Goal: Task Accomplishment & Management: Complete application form

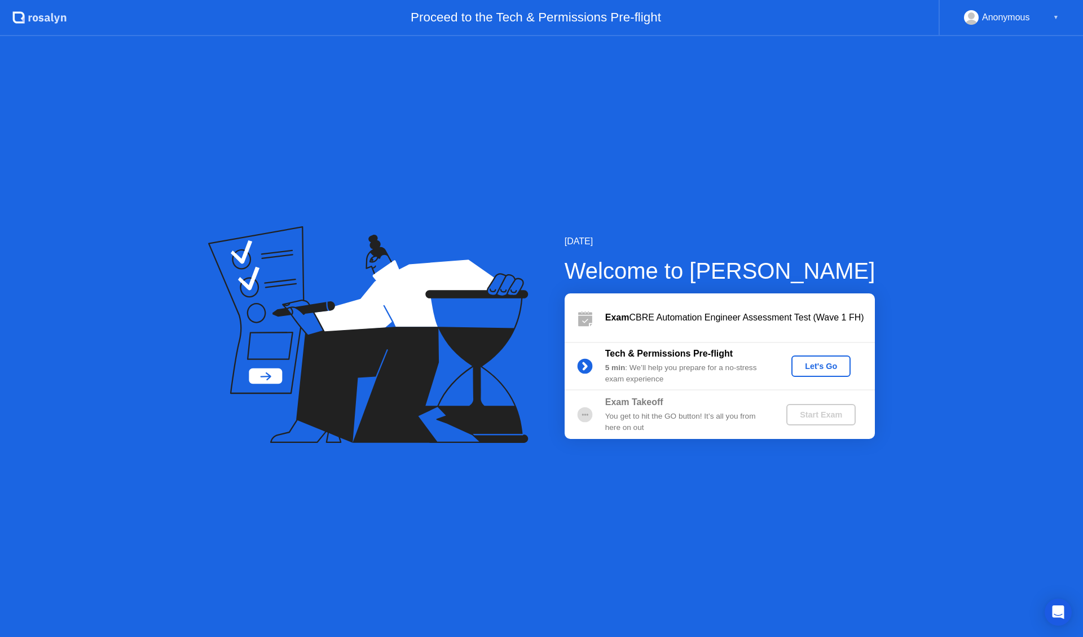
click at [710, 519] on div "[DATE] Welcome to [PERSON_NAME] Exam CBRE Automation Engineer Assessment Test (…" at bounding box center [541, 336] width 1083 height 601
click at [30, 28] on div ".st0{fill:#f0f8ff;} .st1{fill:#d4e3ff;} .st2{fill:#b4c2ff;} background" at bounding box center [33, 18] width 67 height 36
click at [814, 370] on div "Let's Go" at bounding box center [821, 366] width 50 height 9
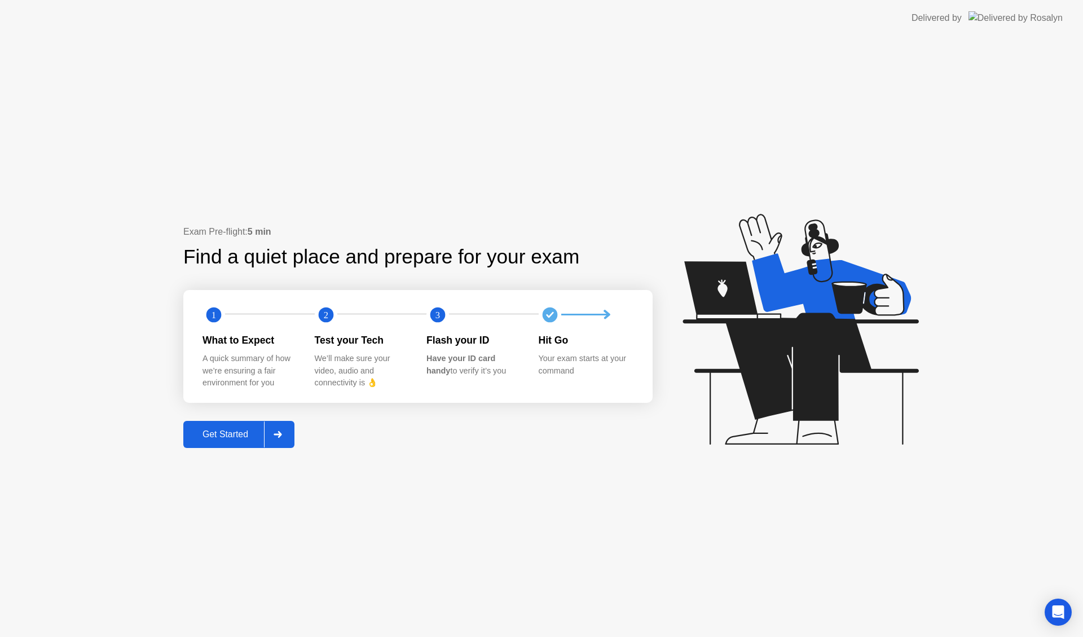
click at [287, 444] on div at bounding box center [277, 434] width 27 height 26
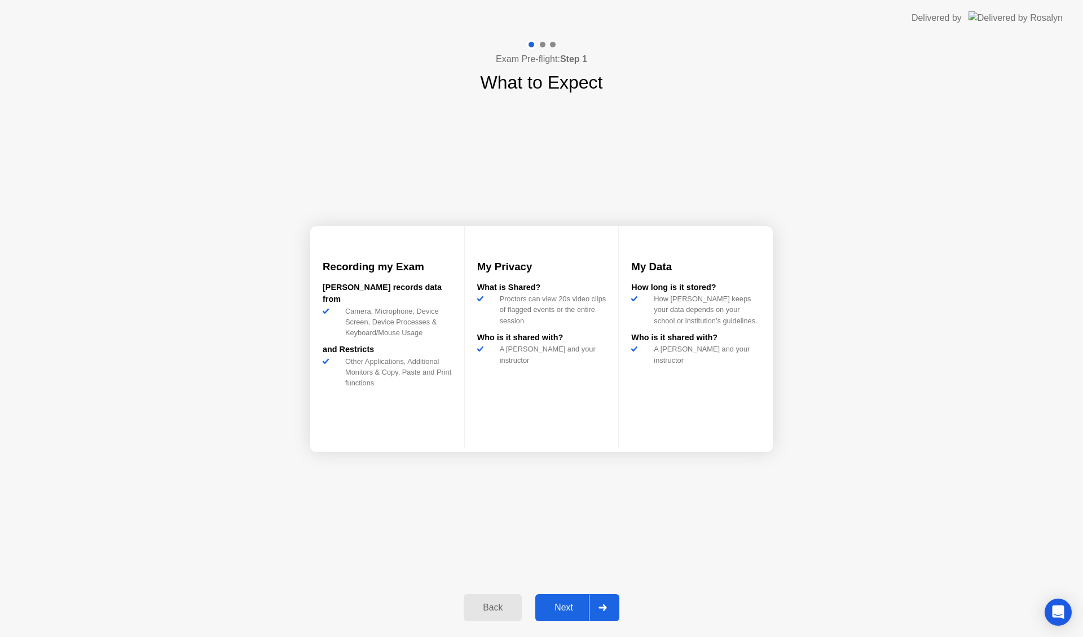
click at [574, 607] on div "Next" at bounding box center [564, 608] width 50 height 10
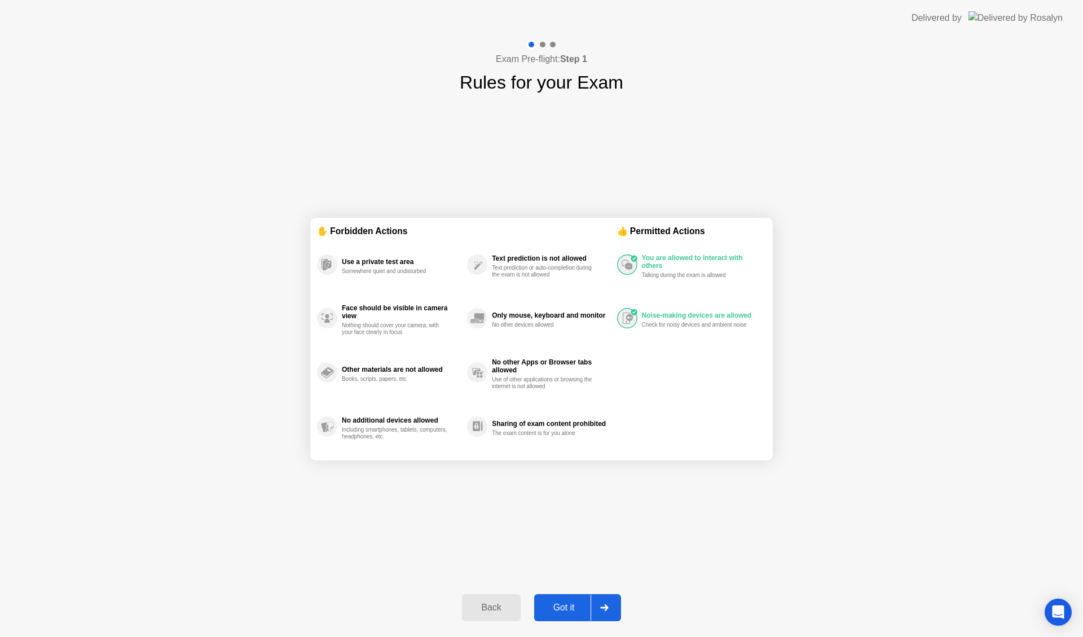
click at [574, 607] on div "Got it" at bounding box center [564, 608] width 53 height 10
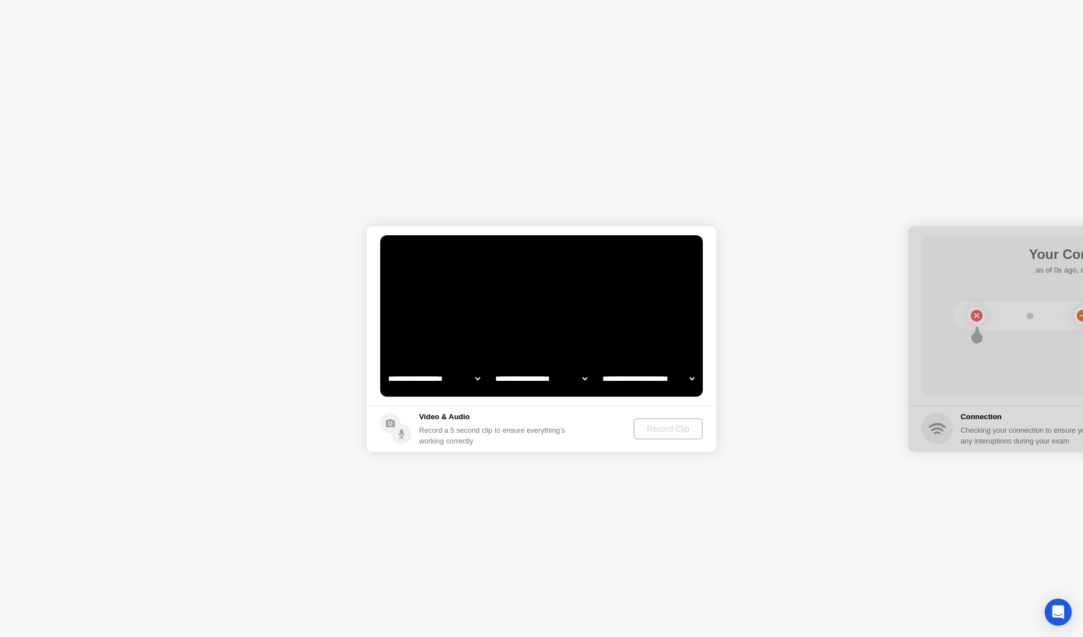
select select "**********"
select select "*******"
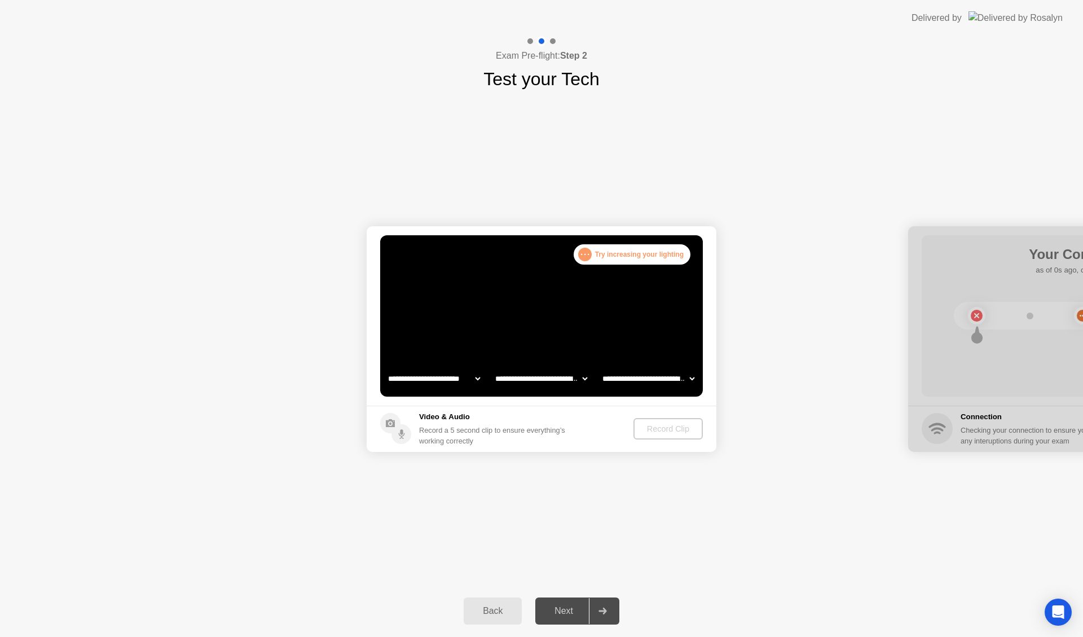
click at [473, 381] on select "**********" at bounding box center [434, 378] width 96 height 23
click at [386, 367] on select "**********" at bounding box center [434, 378] width 96 height 23
click at [476, 424] on div "Video & Audio Record a 5 second clip to ensure everything’s working correctly" at bounding box center [494, 428] width 151 height 35
click at [539, 382] on select "**********" at bounding box center [541, 378] width 96 height 23
click at [493, 367] on select "**********" at bounding box center [541, 378] width 96 height 23
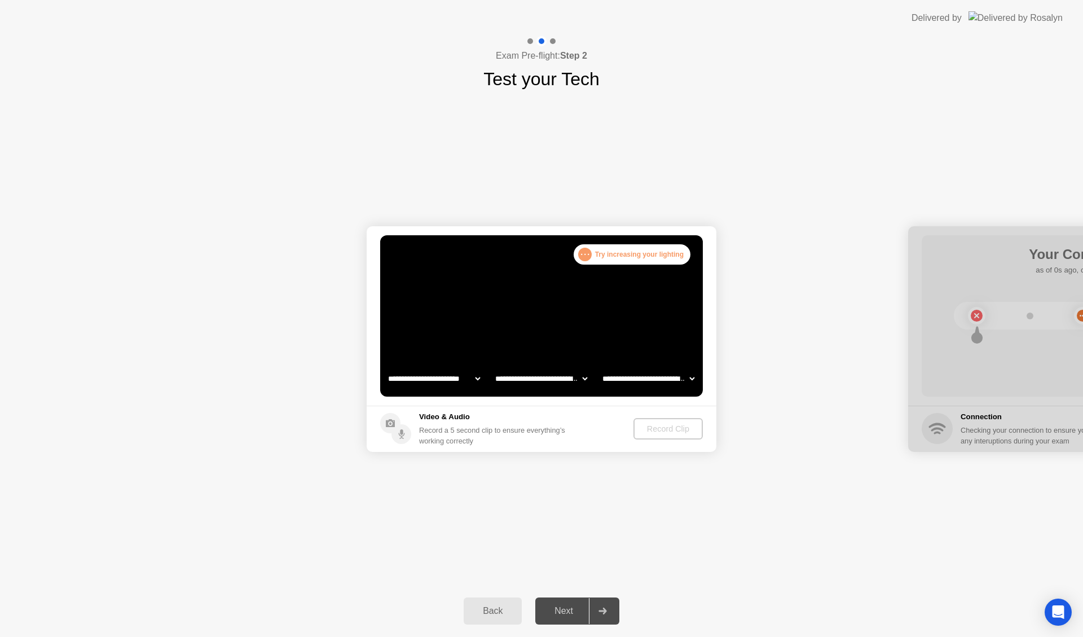
click at [640, 297] on video at bounding box center [541, 315] width 323 height 161
click at [626, 264] on div ". . . Try increasing your lighting" at bounding box center [632, 254] width 117 height 20
click at [494, 441] on div "Record a 5 second clip to ensure everything’s working correctly" at bounding box center [494, 435] width 151 height 21
click at [413, 436] on div "Video & Audio Record a 5 second clip to ensure everything’s working correctly" at bounding box center [475, 428] width 190 height 35
click at [437, 433] on div "Record a 5 second clip to ensure everything’s working correctly" at bounding box center [494, 435] width 151 height 21
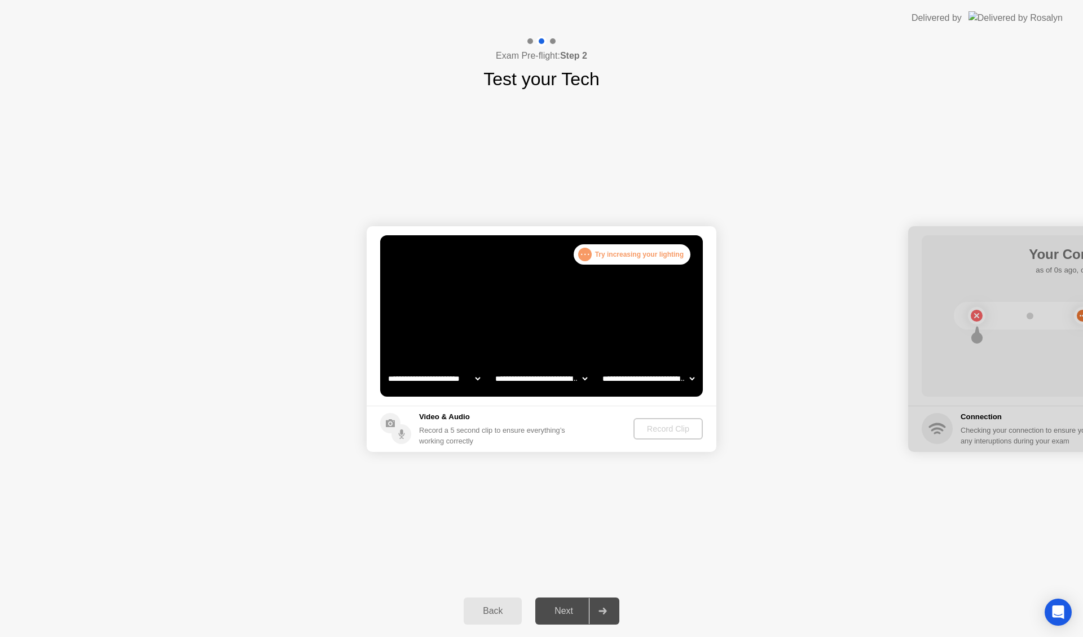
click at [647, 249] on div ". . . Try increasing your lighting" at bounding box center [632, 254] width 117 height 20
click at [633, 411] on footer "Video & Audio Record a 5 second clip to ensure everything’s working correctly R…" at bounding box center [542, 429] width 350 height 46
click at [629, 254] on div ". . . Try increasing your lighting" at bounding box center [632, 254] width 117 height 20
click at [678, 425] on div "Record Clip" at bounding box center [669, 428] width 60 height 9
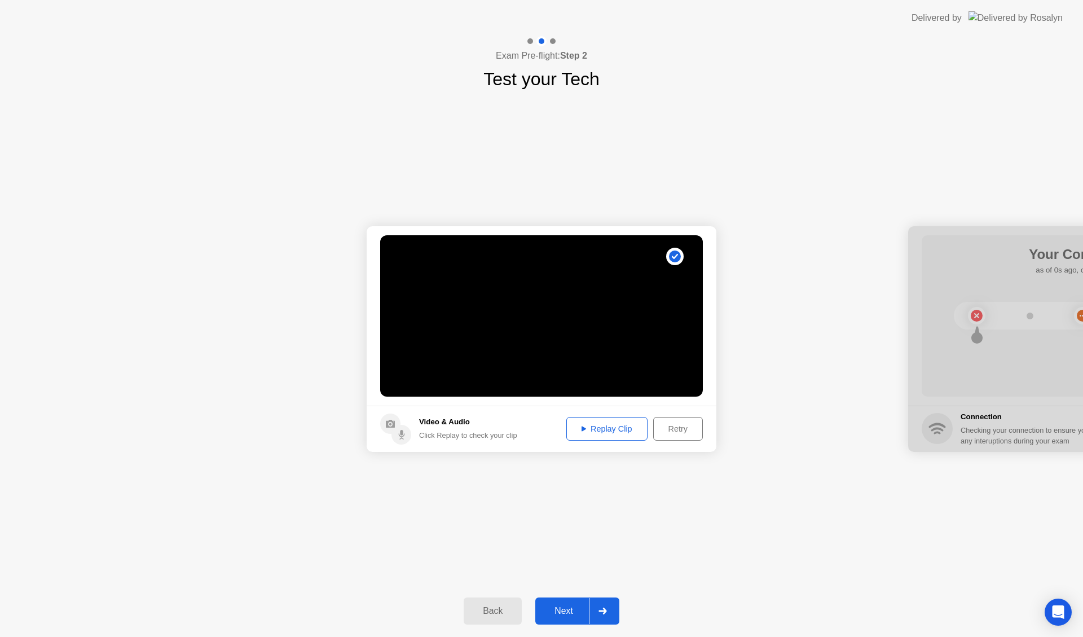
click at [627, 425] on div "Replay Clip" at bounding box center [606, 428] width 73 height 9
click at [564, 609] on div "Next" at bounding box center [564, 611] width 50 height 10
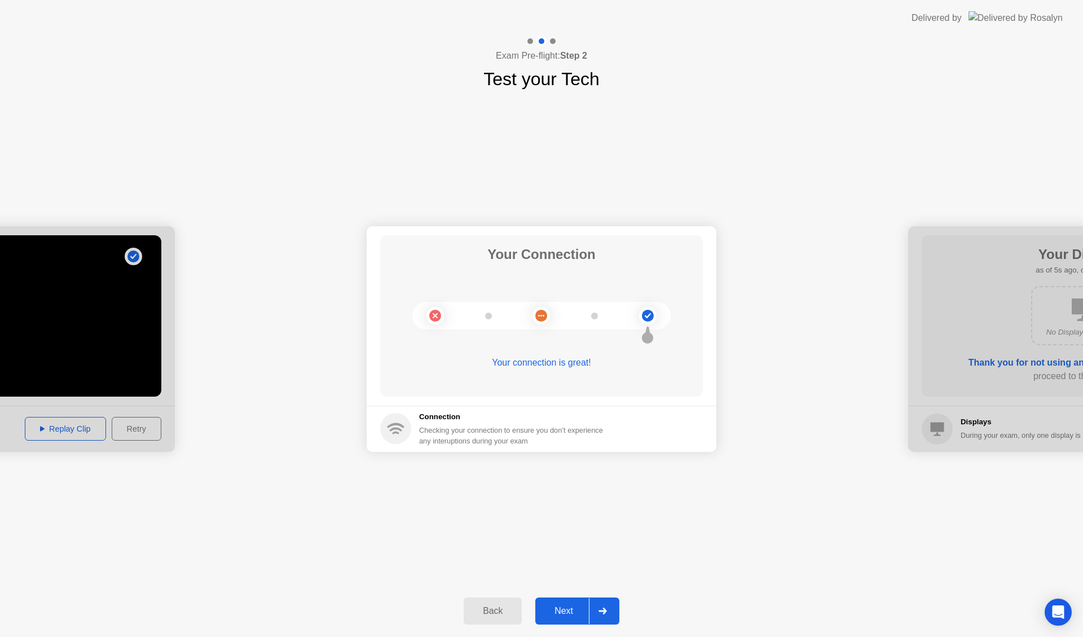
click at [564, 609] on div "Next" at bounding box center [564, 611] width 50 height 10
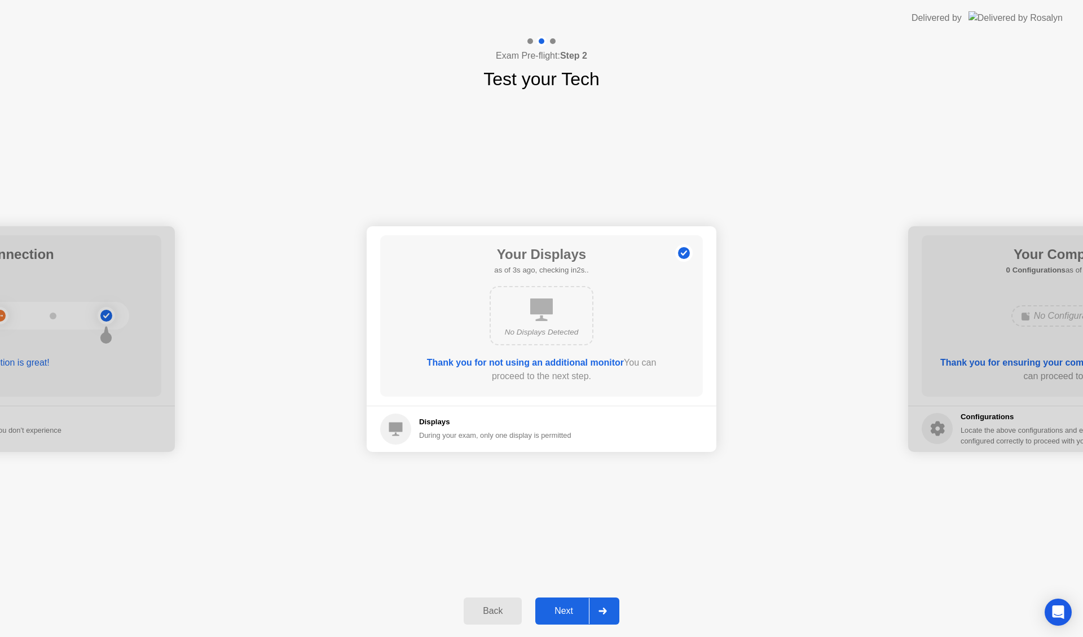
click at [564, 609] on div "Next" at bounding box center [564, 611] width 50 height 10
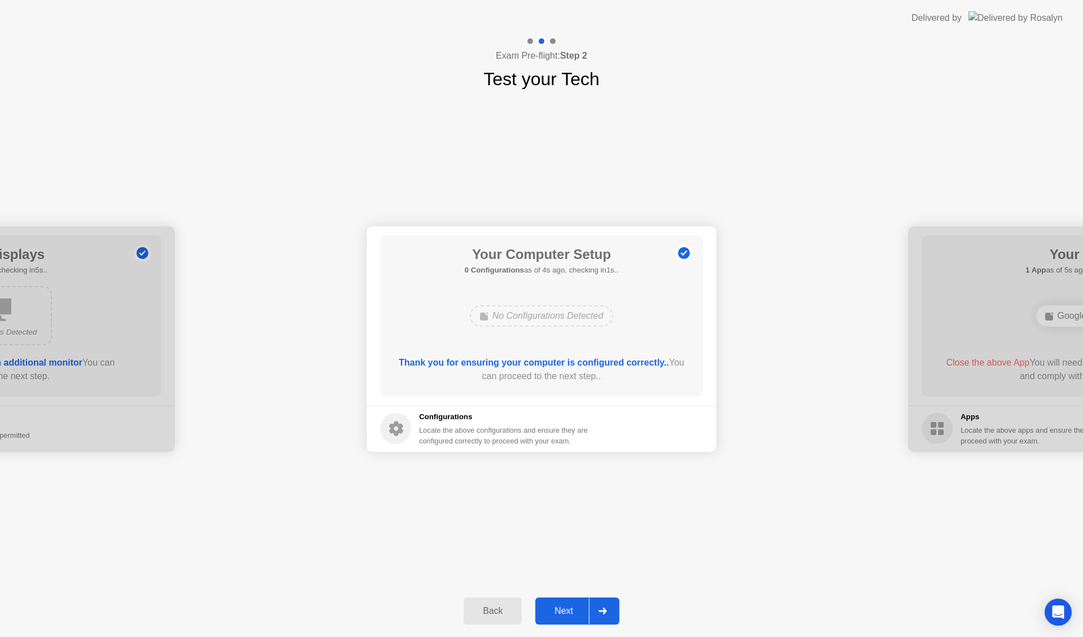
click at [564, 609] on div "Next" at bounding box center [564, 611] width 50 height 10
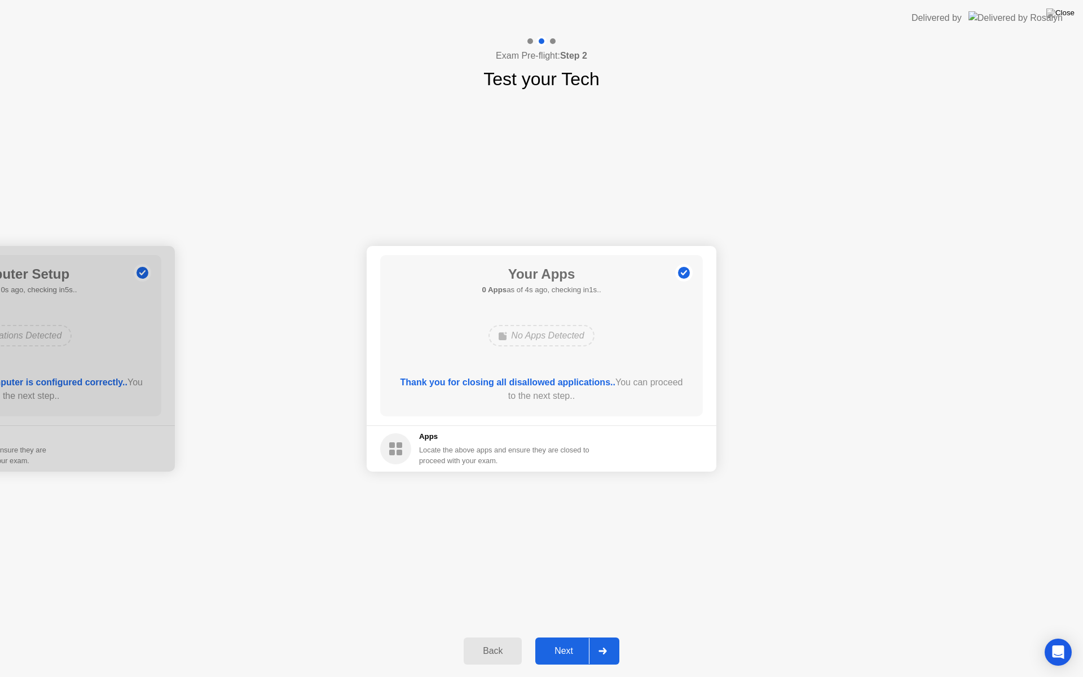
click at [567, 636] on div "Next" at bounding box center [564, 651] width 50 height 10
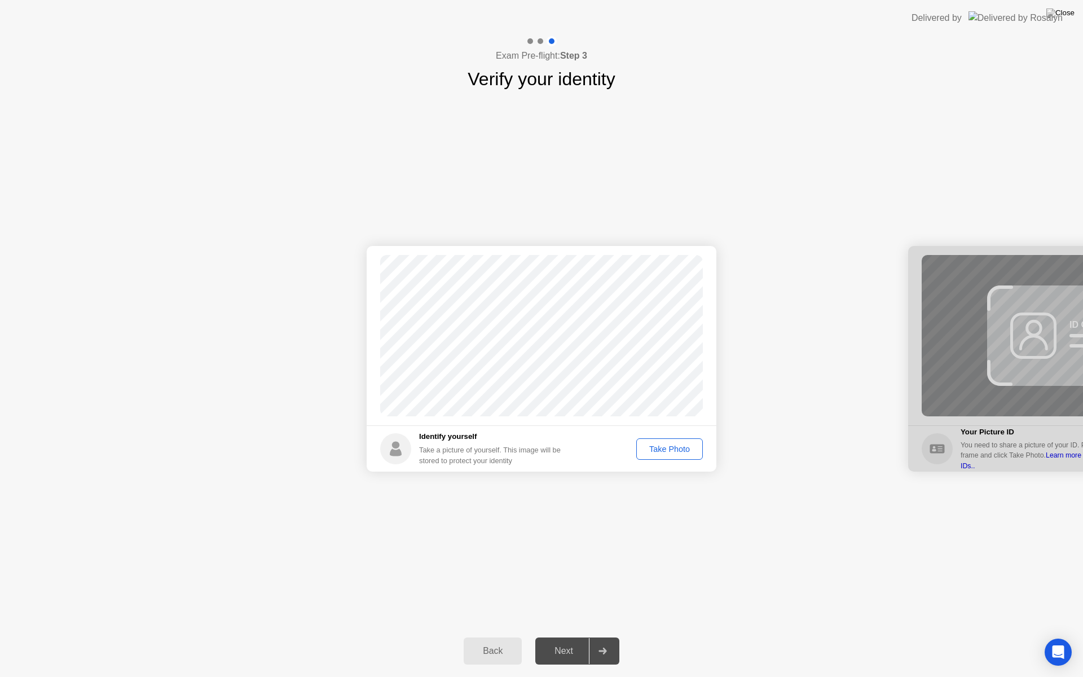
click at [673, 445] on div "Take Photo" at bounding box center [669, 449] width 59 height 9
click at [683, 456] on button "Retake" at bounding box center [677, 448] width 52 height 21
click at [683, 456] on button "Take Photo" at bounding box center [669, 448] width 67 height 21
click at [576, 636] on div "Next" at bounding box center [564, 651] width 50 height 10
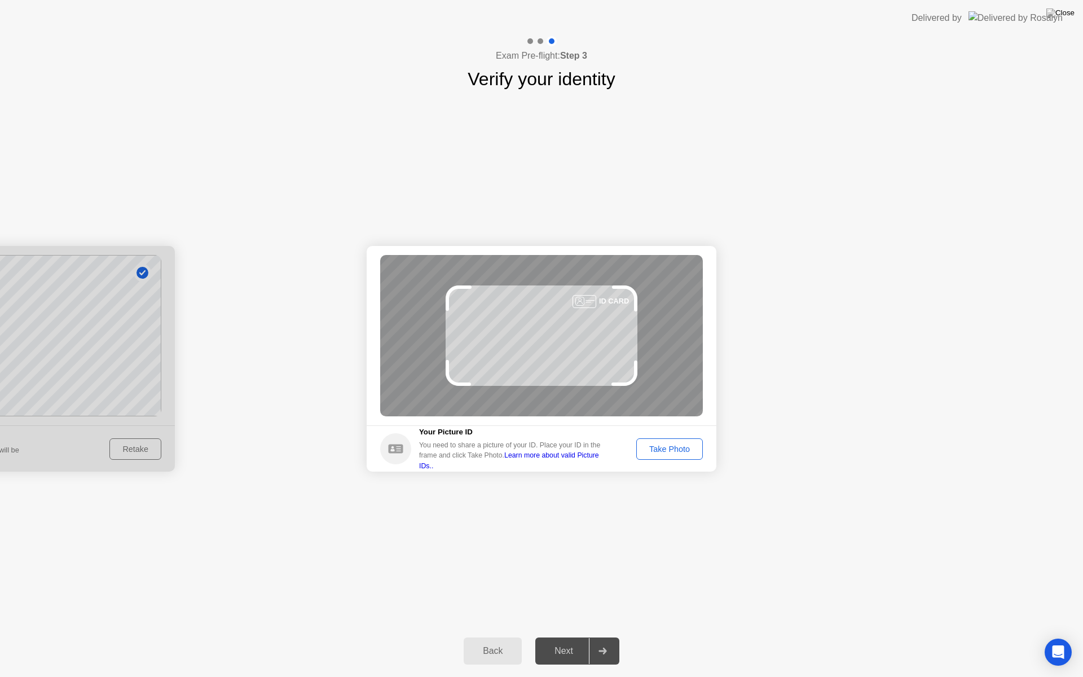
click at [673, 452] on div "Take Photo" at bounding box center [669, 449] width 59 height 9
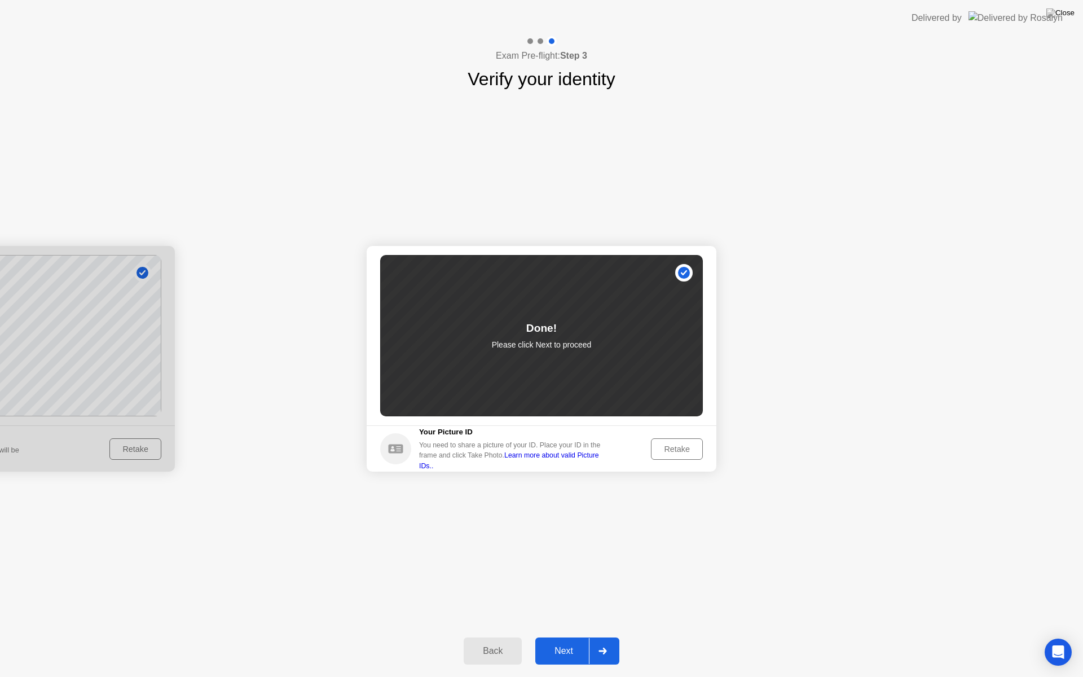
click at [572, 636] on div "Next" at bounding box center [564, 651] width 50 height 10
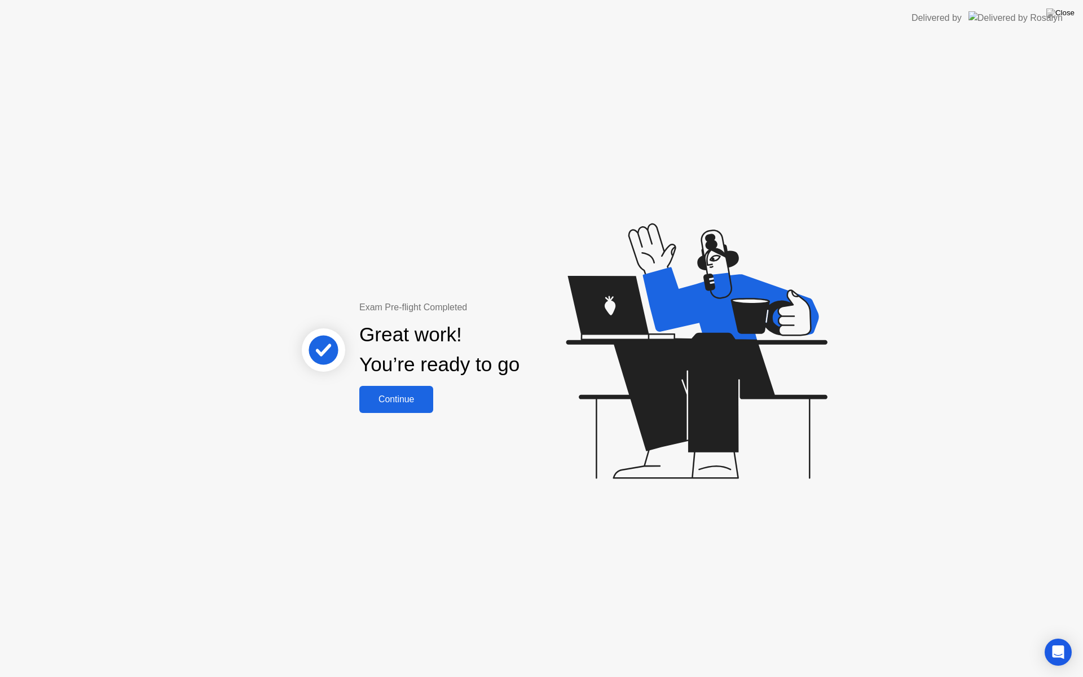
click at [400, 410] on button "Continue" at bounding box center [396, 399] width 74 height 27
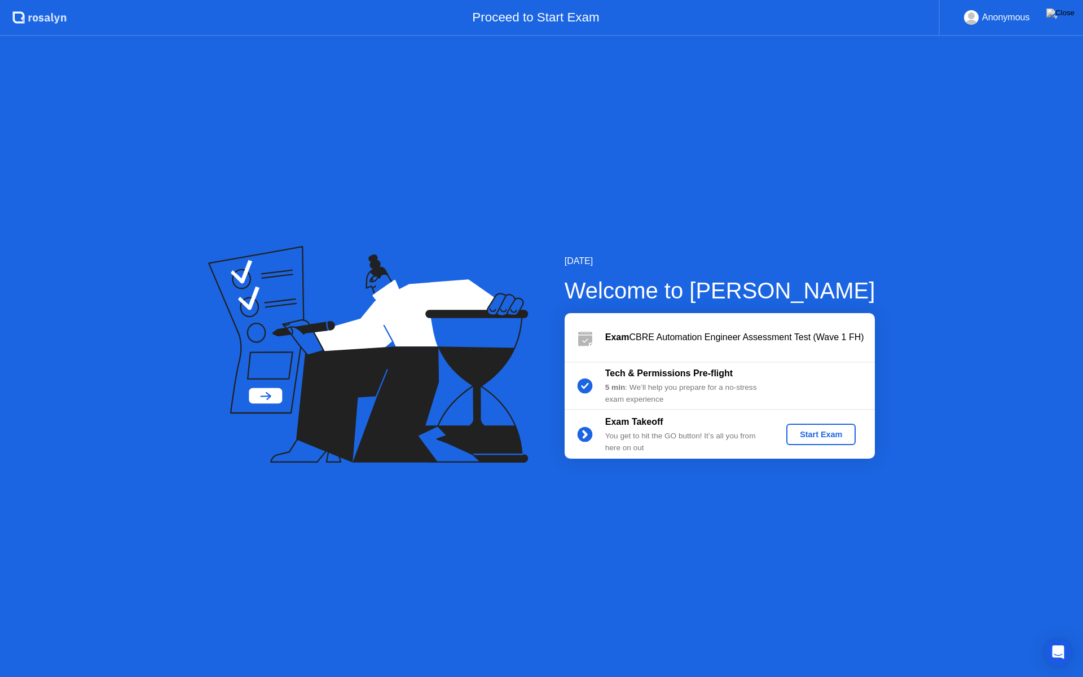
click at [817, 433] on div "Start Exam" at bounding box center [821, 434] width 60 height 9
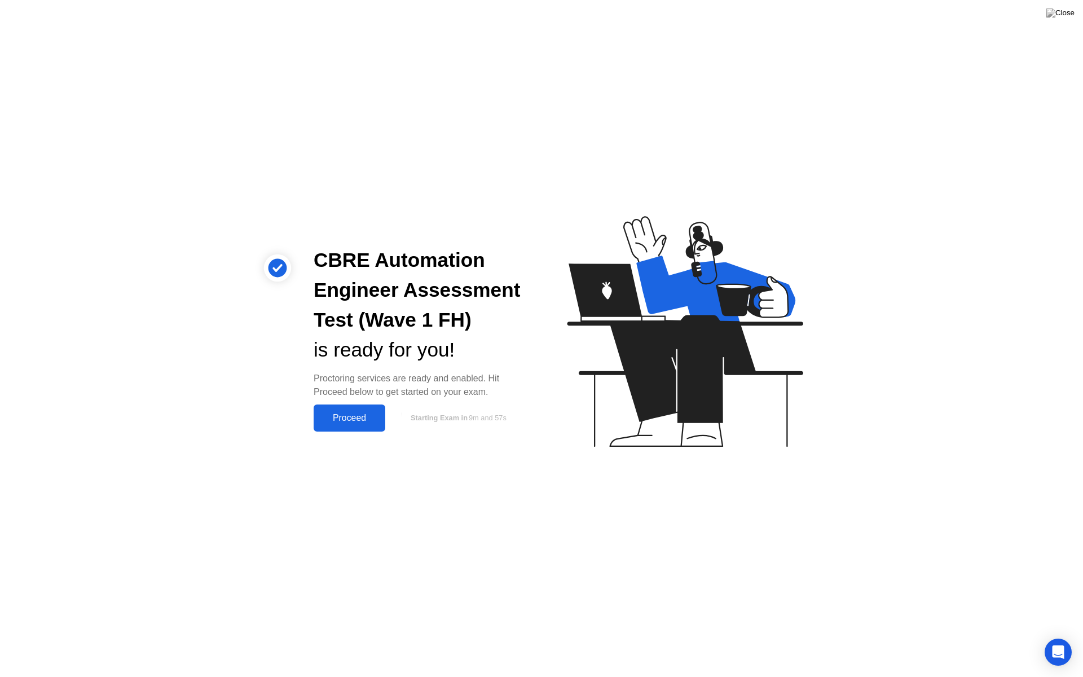
click at [363, 418] on div "Proceed" at bounding box center [349, 418] width 65 height 10
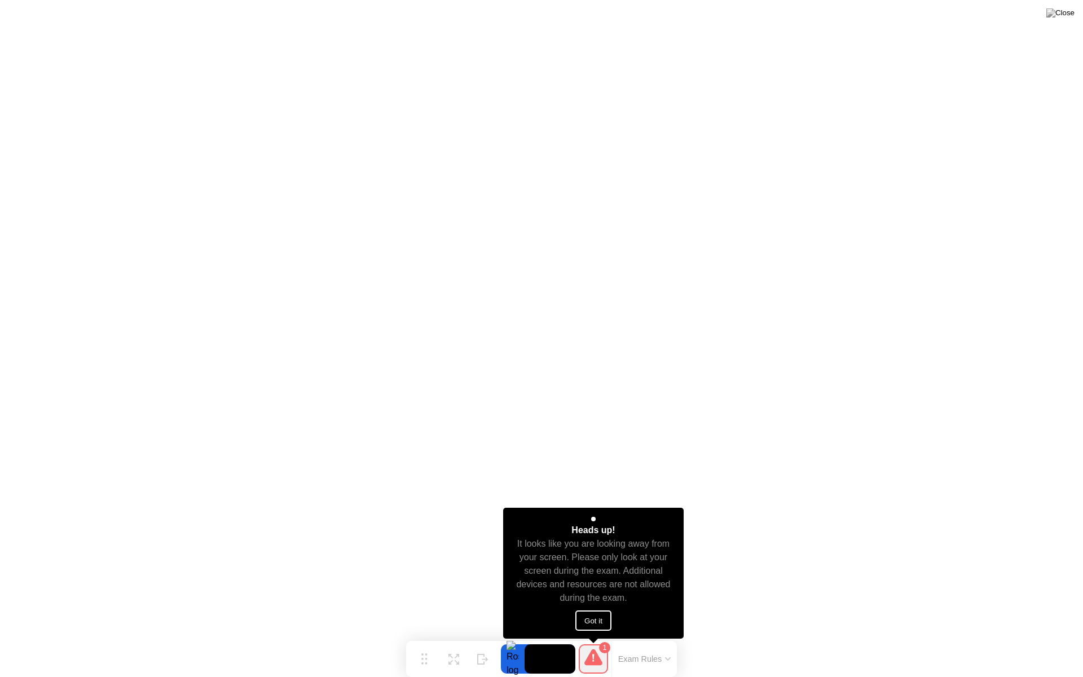
click at [591, 631] on div "Heads up! It looks like you are looking away from your screen. Please only look…" at bounding box center [593, 573] width 181 height 131
click at [596, 624] on button "Got it" at bounding box center [594, 621] width 36 height 20
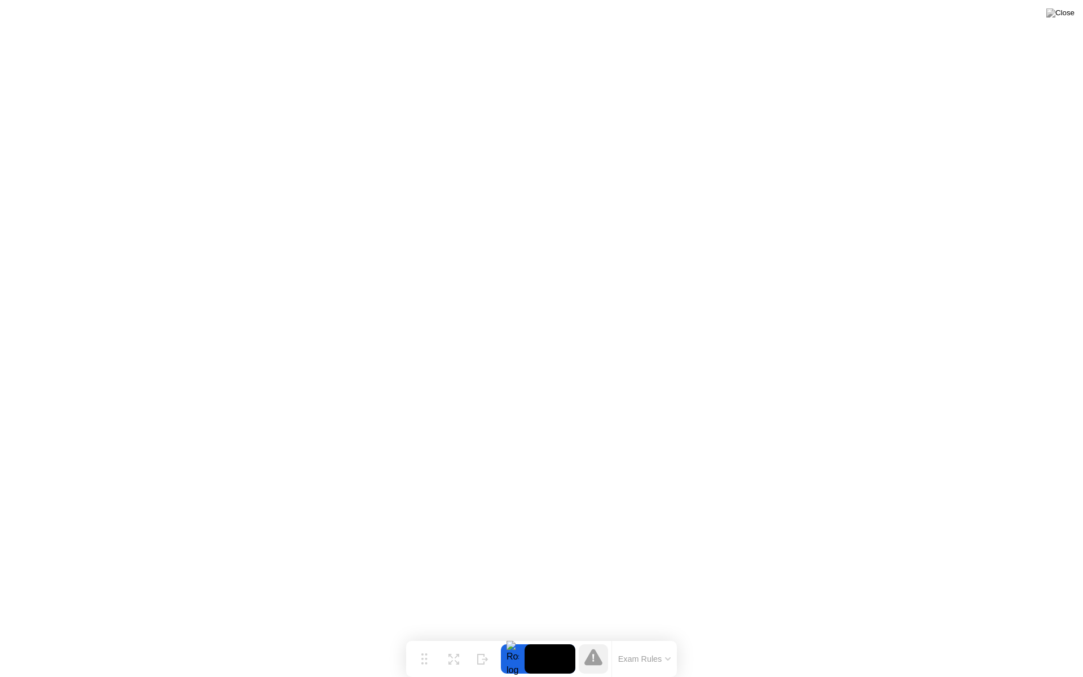
click at [508, 636] on div at bounding box center [513, 658] width 24 height 29
click at [658, 636] on button "Exam Rules" at bounding box center [645, 659] width 60 height 10
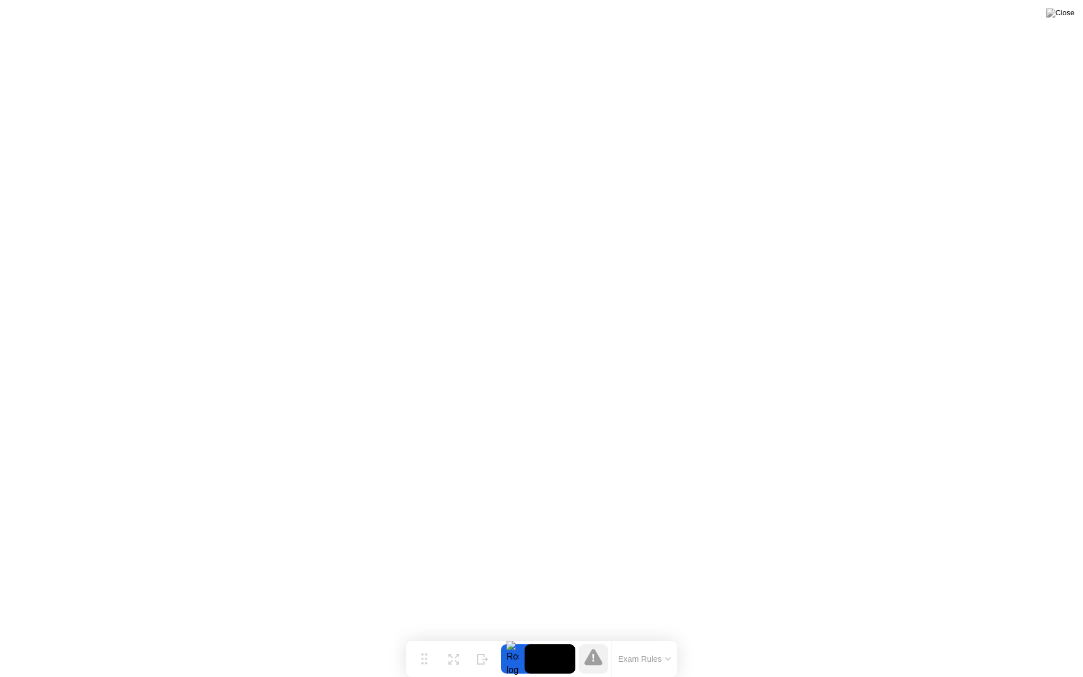
click at [510, 636] on div at bounding box center [513, 658] width 24 height 29
click at [513, 636] on div at bounding box center [513, 658] width 24 height 29
click at [1068, 20] on button at bounding box center [1061, 13] width 34 height 15
